Goal: Information Seeking & Learning: Learn about a topic

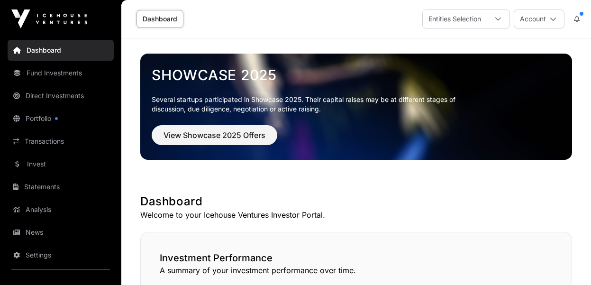
click at [58, 148] on link "Transactions" at bounding box center [61, 141] width 106 height 21
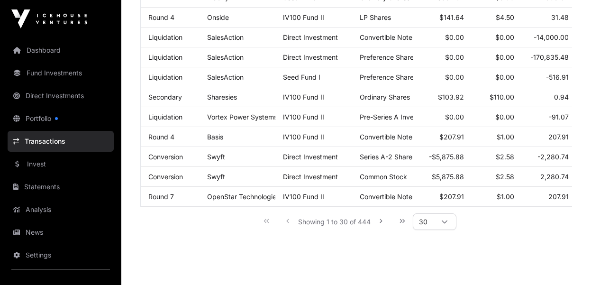
scroll to position [637, 0]
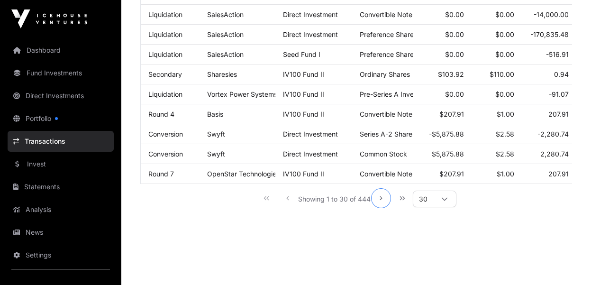
click at [383, 201] on icon "Next Page" at bounding box center [381, 198] width 7 height 7
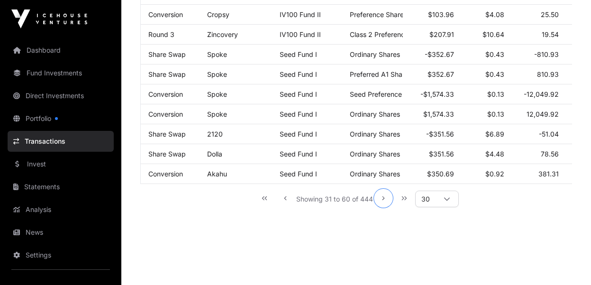
click at [382, 201] on icon "Next Page" at bounding box center [383, 198] width 7 height 7
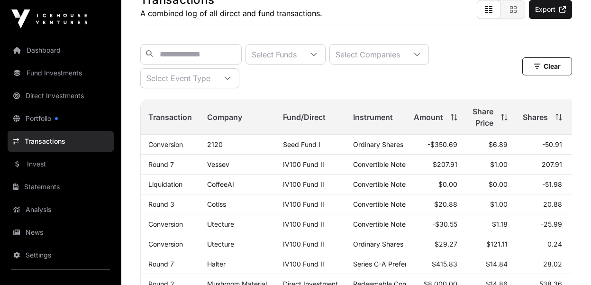
scroll to position [68, 0]
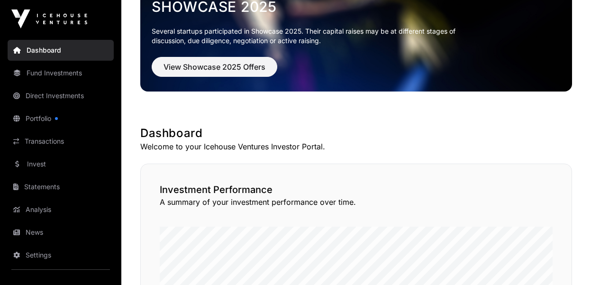
scroll to position [671, 0]
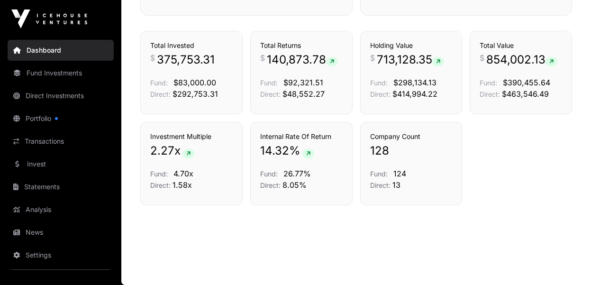
click at [54, 140] on link "Transactions" at bounding box center [61, 141] width 106 height 21
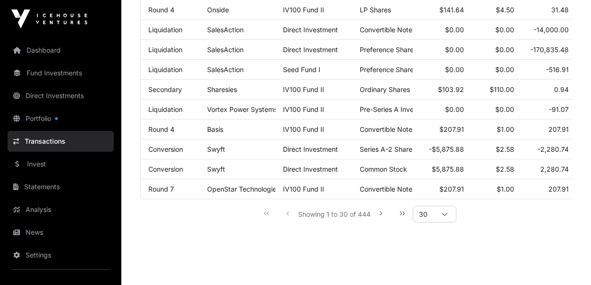
scroll to position [637, 0]
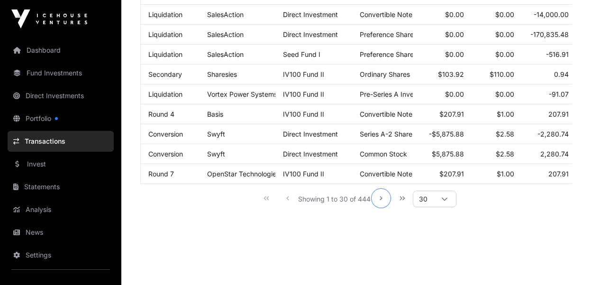
click at [382, 201] on icon "Next Page" at bounding box center [381, 198] width 7 height 7
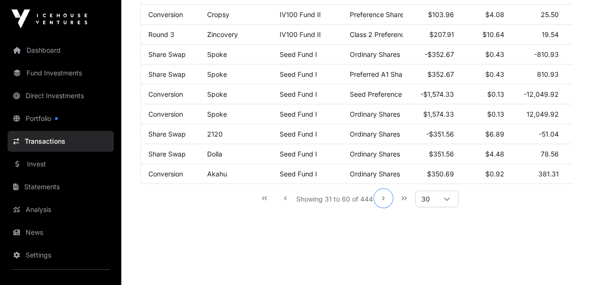
click at [386, 201] on icon "Next Page" at bounding box center [383, 198] width 7 height 7
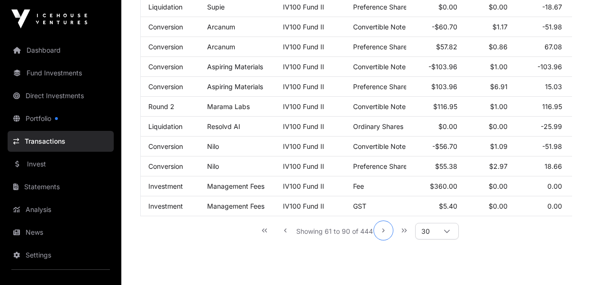
scroll to position [628, 0]
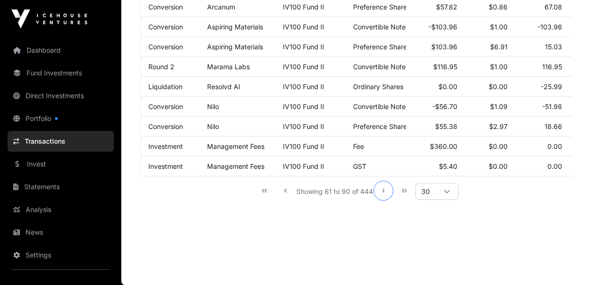
click at [383, 190] on icon "Next Page" at bounding box center [383, 190] width 7 height 7
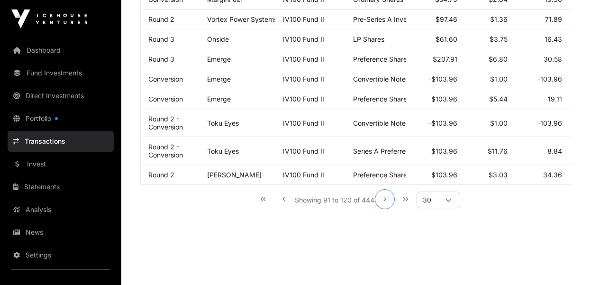
scroll to position [686, 0]
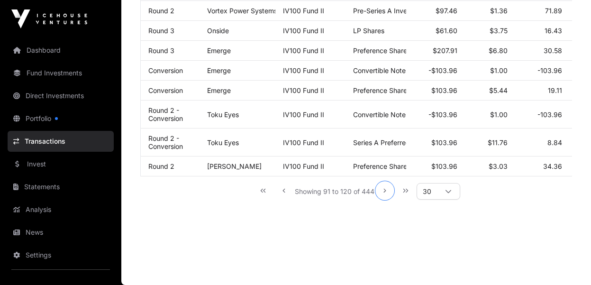
click at [386, 191] on icon "Next Page" at bounding box center [384, 190] width 7 height 7
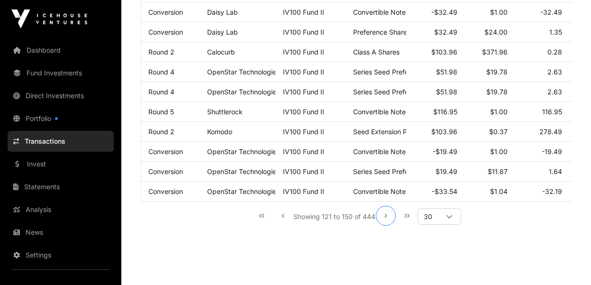
scroll to position [628, 0]
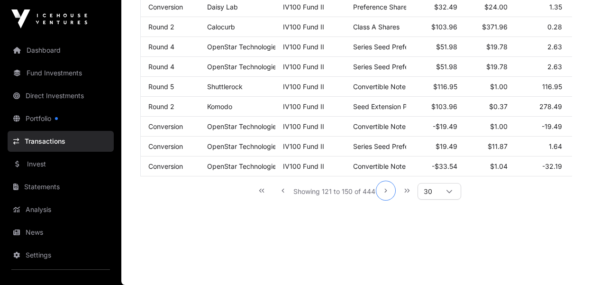
click at [388, 191] on icon "Next Page" at bounding box center [385, 190] width 7 height 7
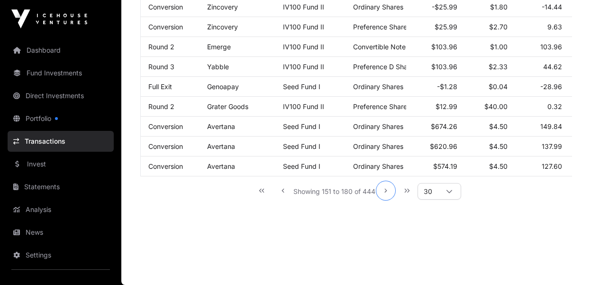
click at [385, 191] on icon "Next Page" at bounding box center [385, 190] width 7 height 7
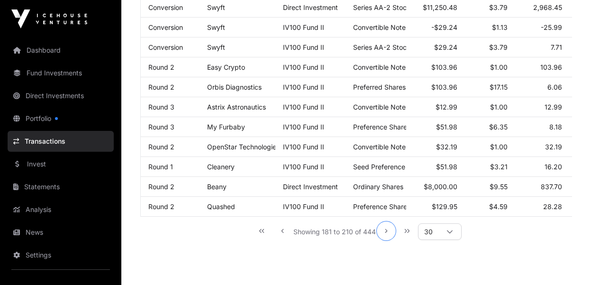
scroll to position [583, 0]
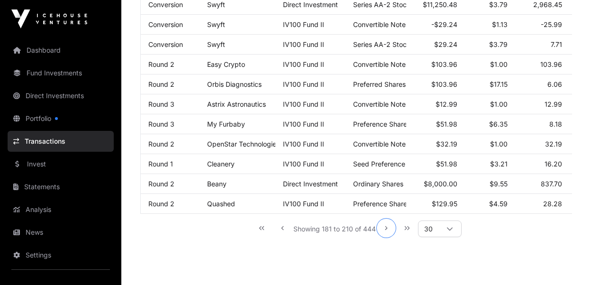
click at [385, 231] on icon "Next Page" at bounding box center [386, 228] width 7 height 7
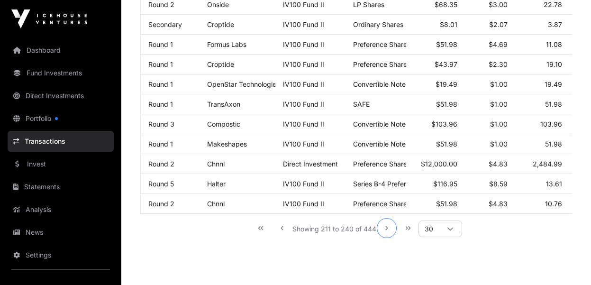
click at [387, 231] on icon "Next Page" at bounding box center [386, 228] width 7 height 7
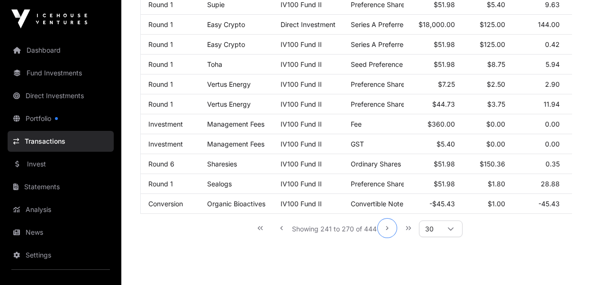
click at [387, 231] on icon "Next Page" at bounding box center [387, 228] width 7 height 7
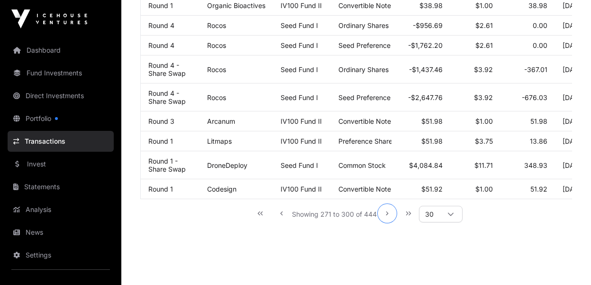
scroll to position [628, 0]
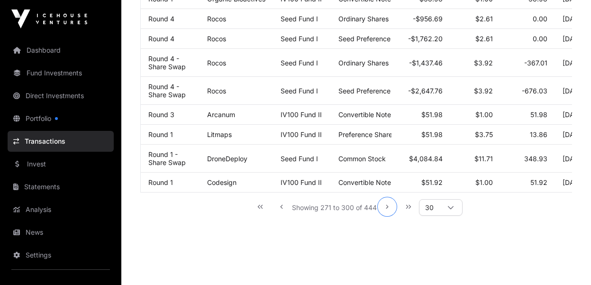
click at [390, 210] on icon "Next Page" at bounding box center [387, 206] width 7 height 7
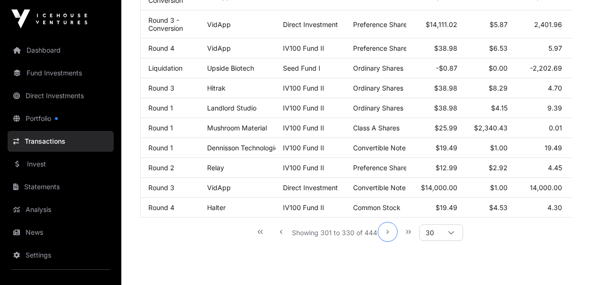
scroll to position [605, 0]
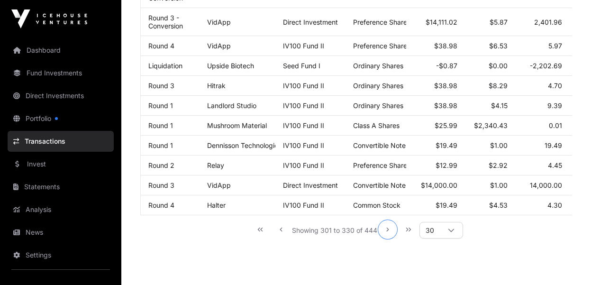
click at [389, 233] on icon "Next Page" at bounding box center [387, 229] width 7 height 7
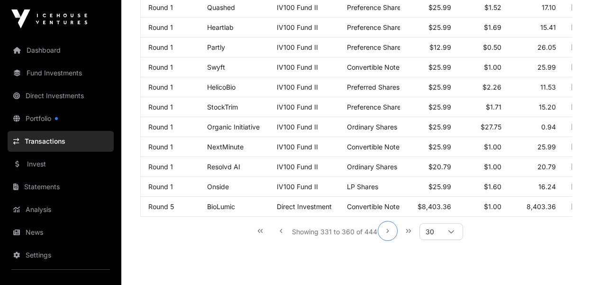
scroll to position [583, 0]
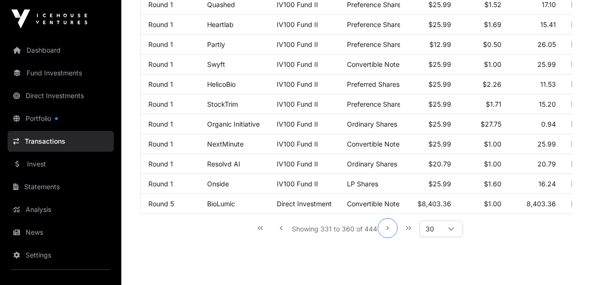
click at [390, 231] on icon "Next Page" at bounding box center [387, 228] width 7 height 7
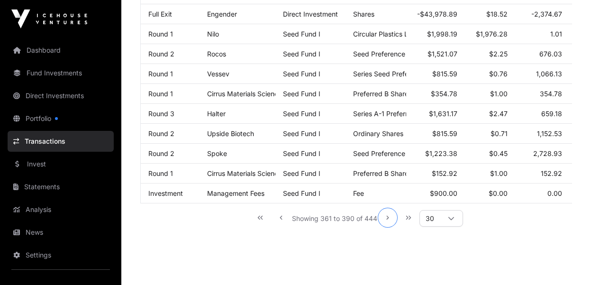
scroll to position [628, 0]
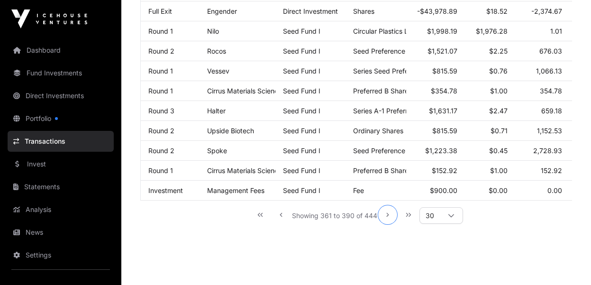
click at [390, 218] on icon "Next Page" at bounding box center [387, 214] width 7 height 7
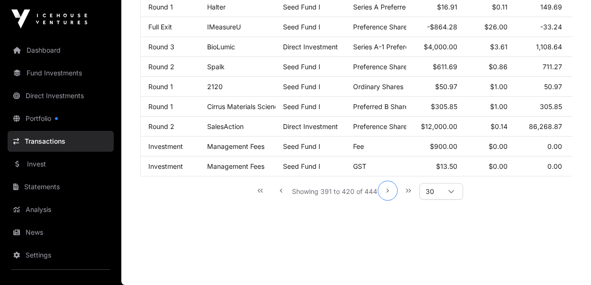
click at [388, 191] on icon "Next Page" at bounding box center [387, 191] width 2 height 4
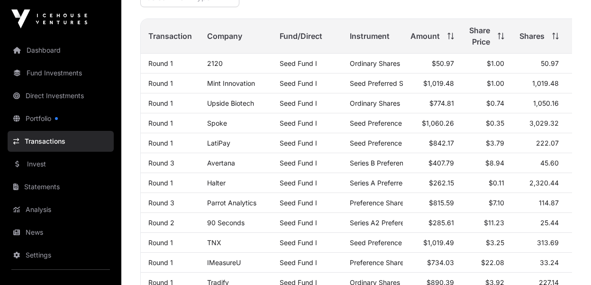
scroll to position [144, 0]
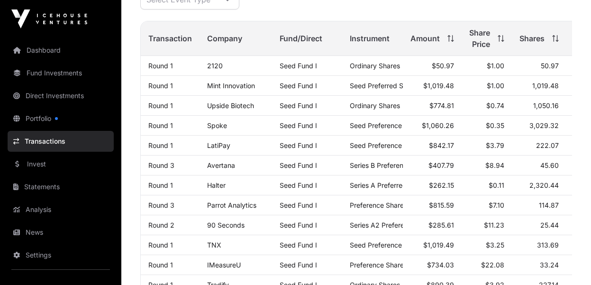
click at [163, 189] on link "Round 1" at bounding box center [160, 185] width 25 height 8
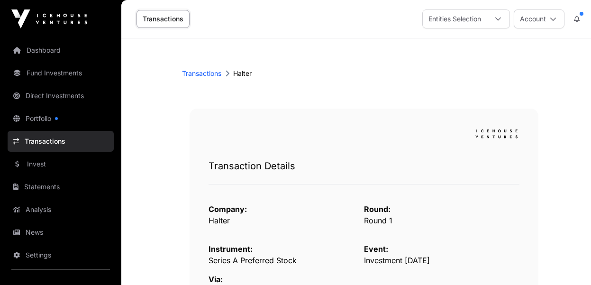
drag, startPoint x: 84, startPoint y: 121, endPoint x: 79, endPoint y: 115, distance: 7.7
click at [79, 115] on link "Portfolio" at bounding box center [61, 118] width 106 height 21
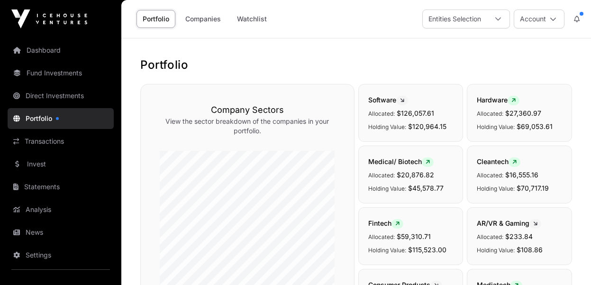
click at [216, 18] on link "Companies" at bounding box center [203, 19] width 48 height 18
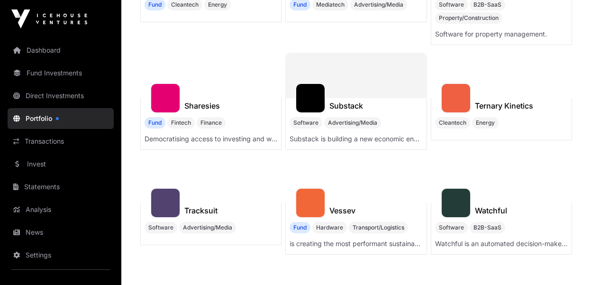
scroll to position [637, 0]
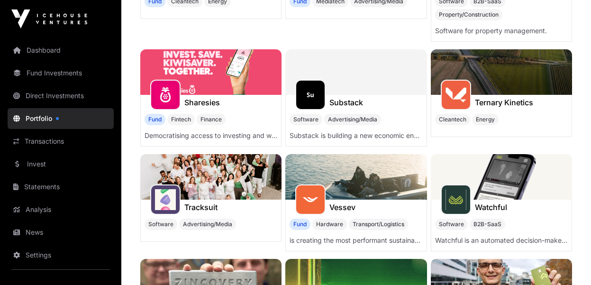
click at [201, 101] on h1 "Sharesies" at bounding box center [202, 102] width 36 height 11
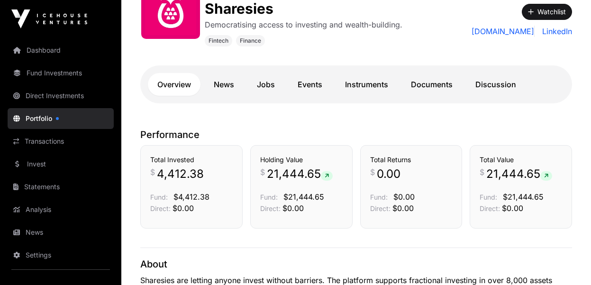
scroll to position [159, 0]
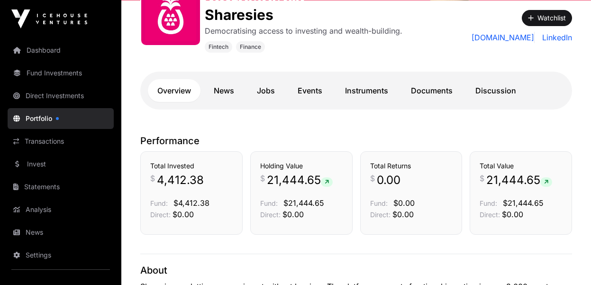
click at [59, 141] on link "Transactions" at bounding box center [61, 141] width 106 height 21
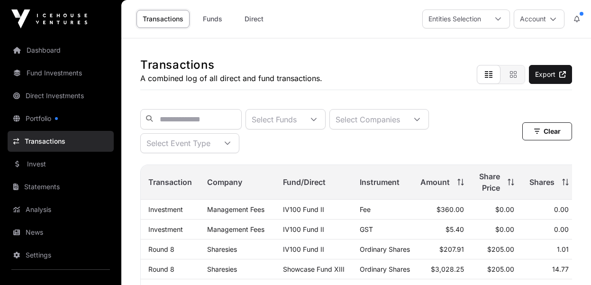
click at [45, 53] on link "Dashboard" at bounding box center [61, 50] width 106 height 21
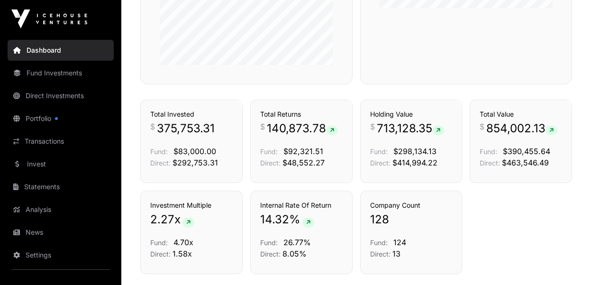
scroll to position [637, 0]
